Goal: Information Seeking & Learning: Learn about a topic

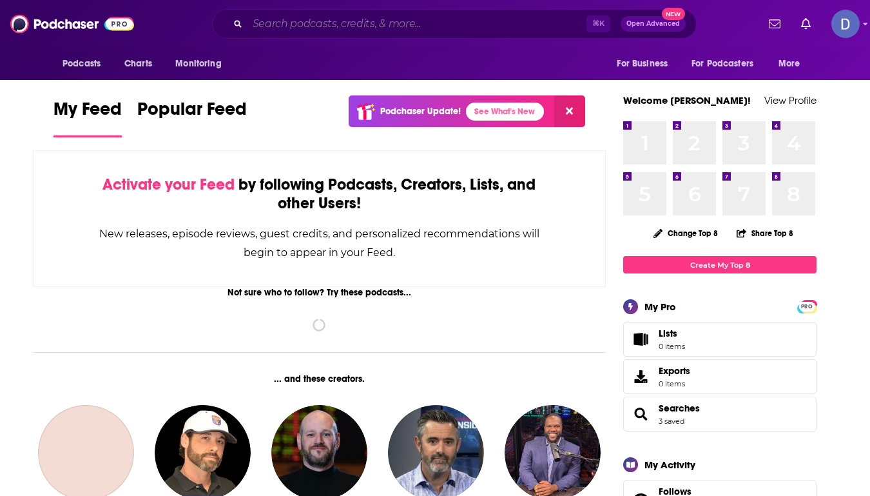
click at [286, 23] on input "Search podcasts, credits, & more..." at bounding box center [416, 24] width 339 height 21
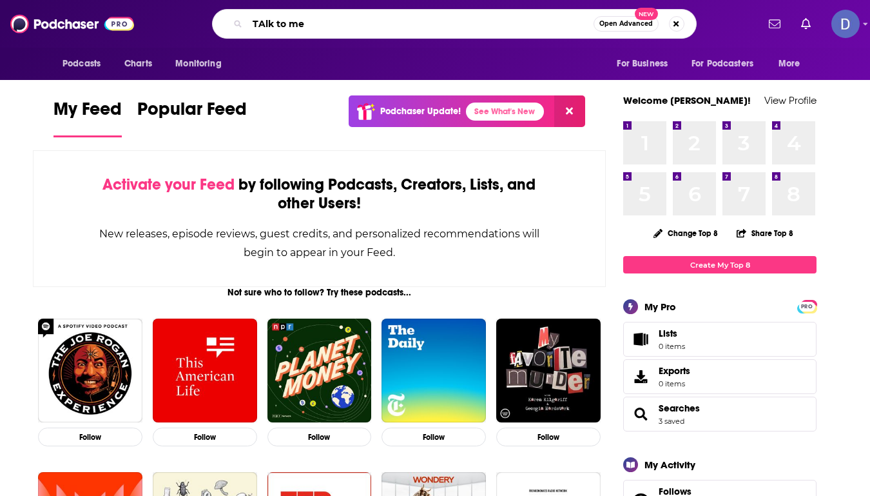
type input "TAlk to me"
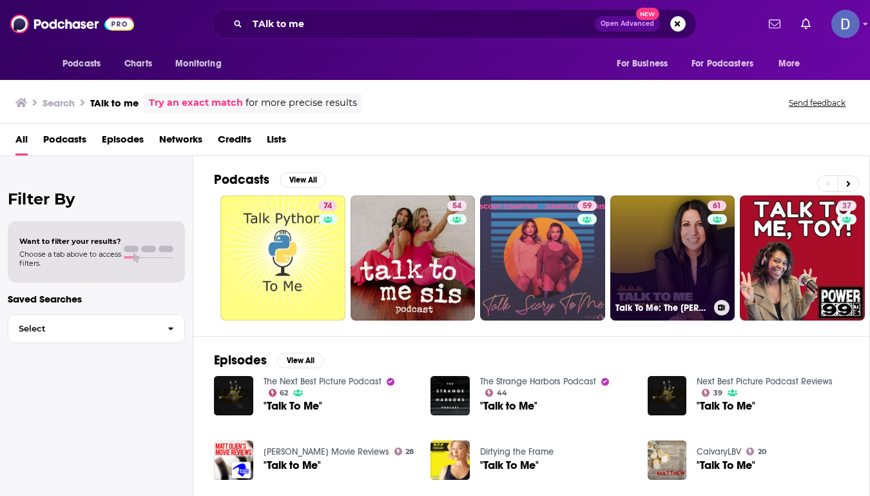
click at [676, 247] on link "61 Talk To Me: The [PERSON_NAME] Podcast" at bounding box center [672, 257] width 125 height 125
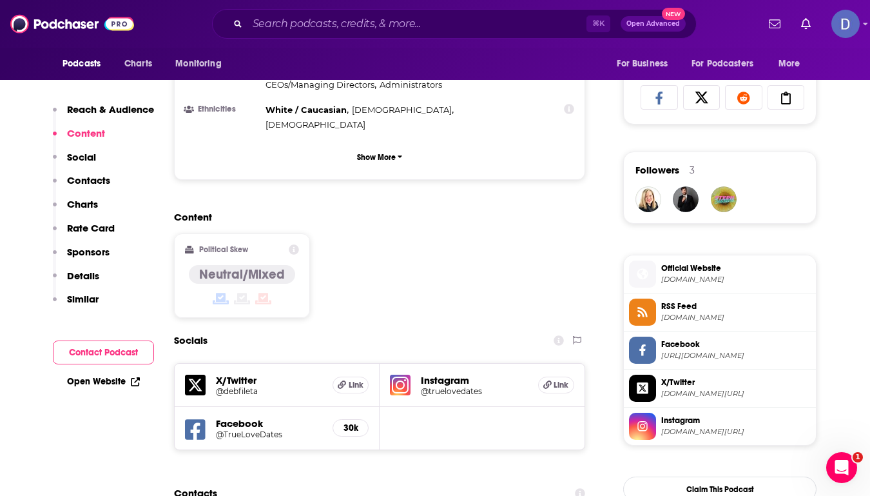
scroll to position [838, 0]
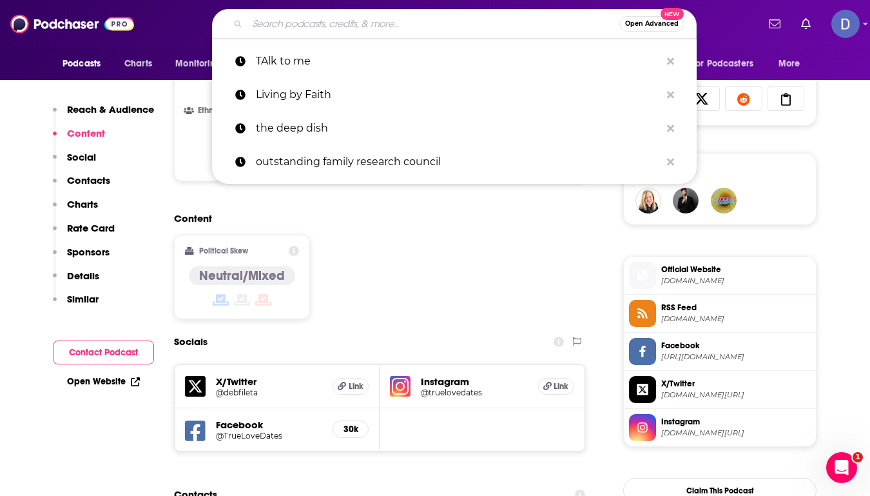
drag, startPoint x: 418, startPoint y: 23, endPoint x: 289, endPoint y: 19, distance: 128.3
click at [289, 19] on input "Search podcasts, credits, & more..." at bounding box center [433, 24] width 372 height 21
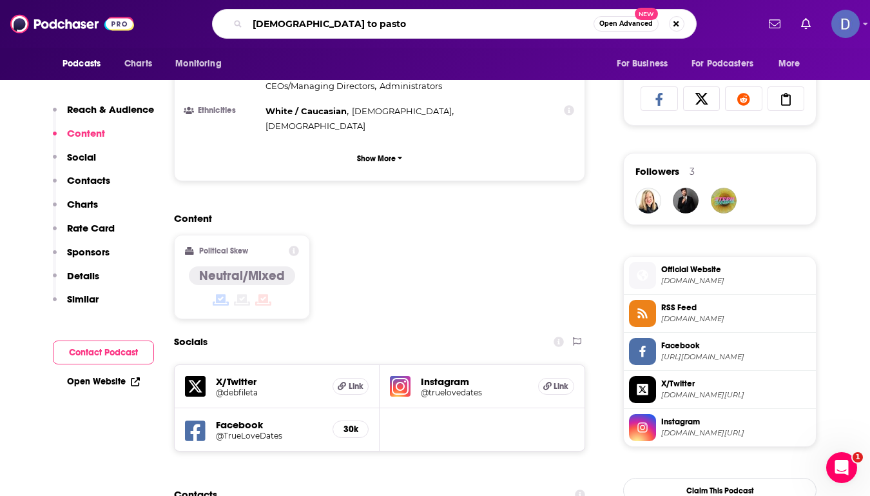
type input "[DEMOGRAPHIC_DATA] to [DEMOGRAPHIC_DATA]"
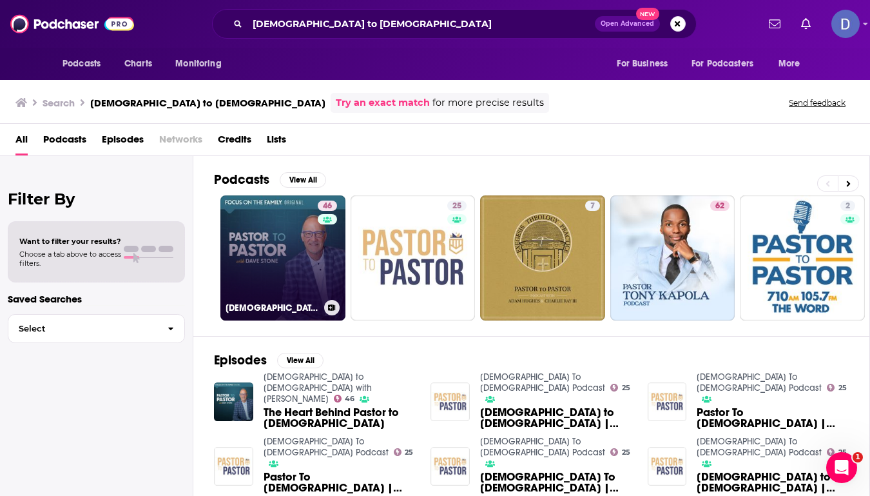
click at [278, 258] on link "46 [DEMOGRAPHIC_DATA] to [DEMOGRAPHIC_DATA] with [PERSON_NAME]" at bounding box center [282, 257] width 125 height 125
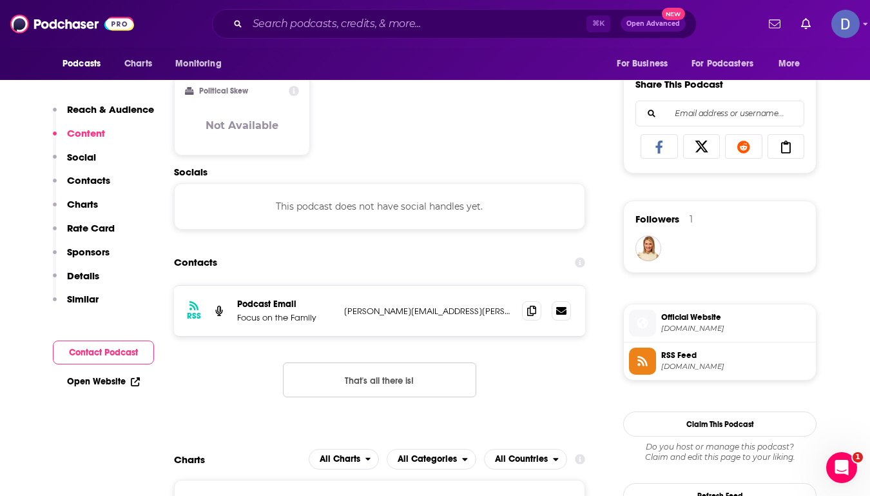
scroll to position [791, 0]
